Goal: Find specific page/section: Find specific page/section

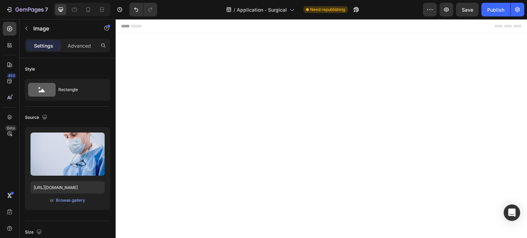
scroll to position [377, 0]
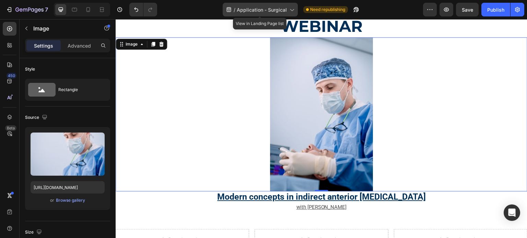
click at [252, 12] on span "Application - Surgical" at bounding box center [262, 9] width 50 height 7
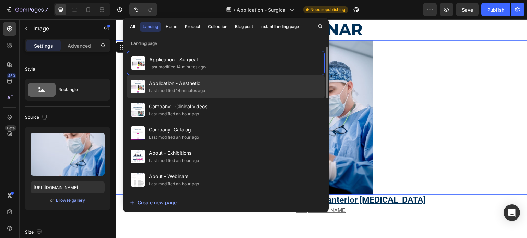
scroll to position [206, 0]
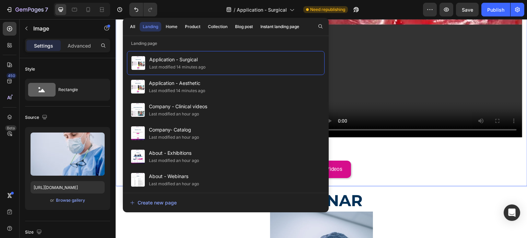
click at [473, 155] on div "Publish the page to see the content. Custom Code PLAYLIST Text Block Text Block…" at bounding box center [321, 29] width 401 height 299
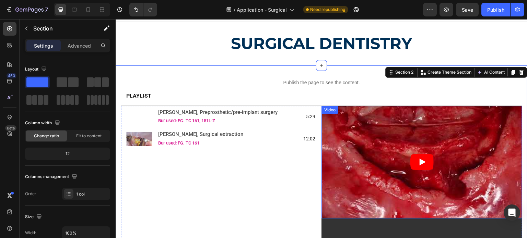
scroll to position [0, 0]
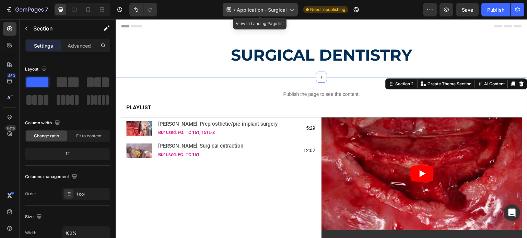
click at [281, 11] on span "Application - Surgical" at bounding box center [262, 9] width 50 height 7
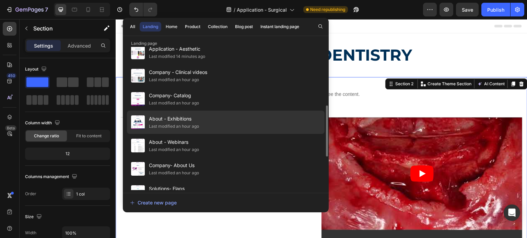
scroll to position [69, 0]
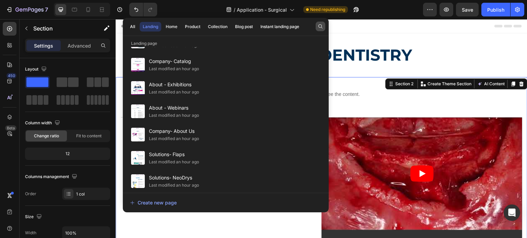
click at [318, 26] on icon "button" at bounding box center [320, 26] width 4 height 4
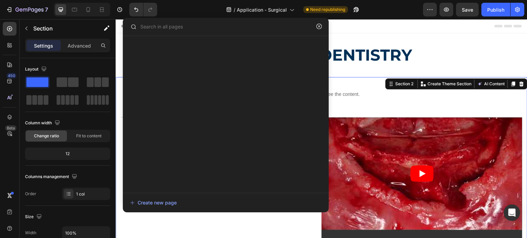
scroll to position [0, 0]
type input "o"
type input "j"
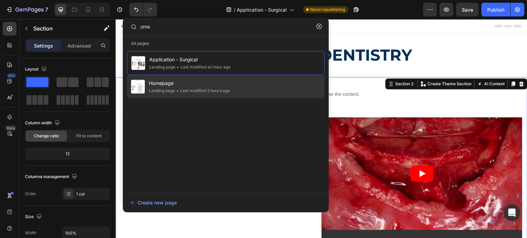
type input "ome"
click at [229, 92] on div "• Last modified 3 hours ago" at bounding box center [202, 90] width 55 height 7
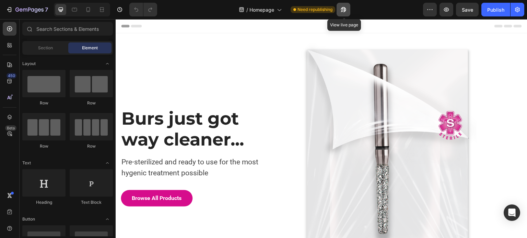
click at [341, 10] on icon "button" at bounding box center [342, 11] width 2 height 2
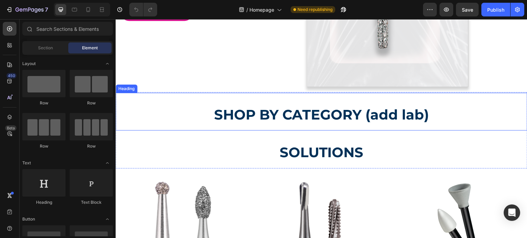
scroll to position [240, 0]
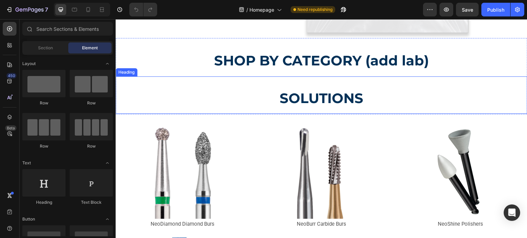
click at [295, 90] on strong "SOLUTIONS" at bounding box center [321, 98] width 84 height 17
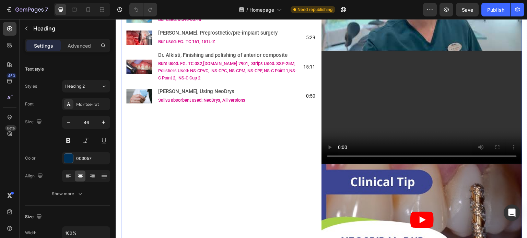
scroll to position [1063, 0]
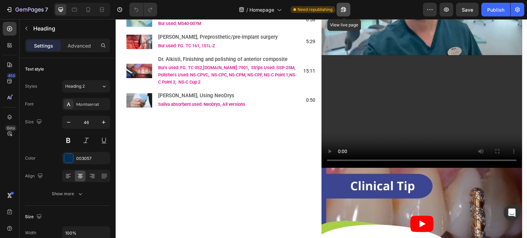
click at [342, 10] on icon "button" at bounding box center [342, 11] width 2 height 2
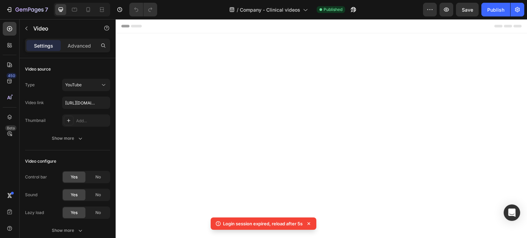
scroll to position [2674, 0]
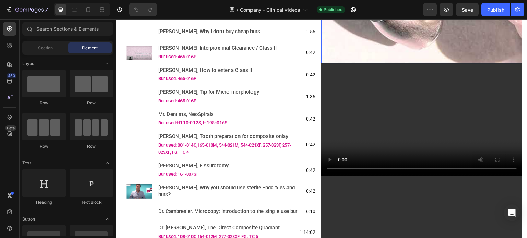
scroll to position [377, 0]
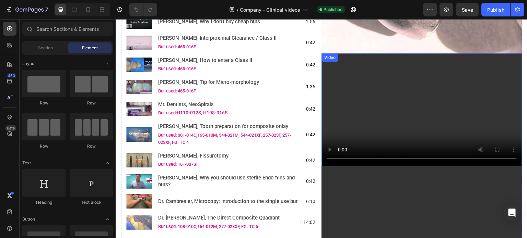
click at [342, 120] on video at bounding box center [421, 109] width 201 height 113
